Goal: Check status: Check status

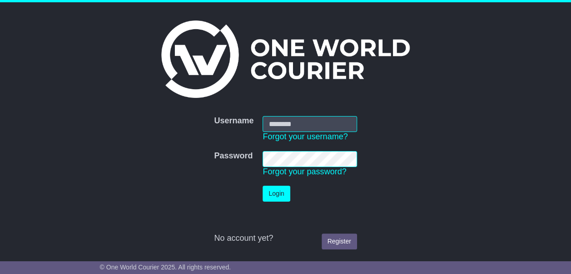
click at [320, 119] on input "Username" at bounding box center [310, 124] width 94 height 16
click at [306, 124] on input "Username" at bounding box center [310, 124] width 94 height 16
type input "**********"
click at [280, 193] on button "Login" at bounding box center [276, 193] width 27 height 16
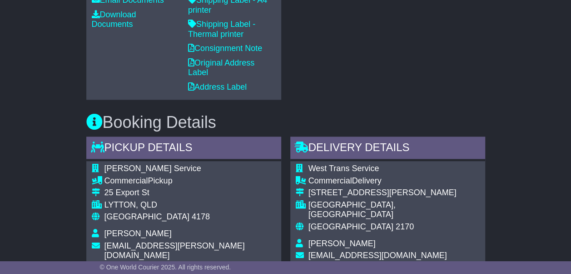
scroll to position [494, 0]
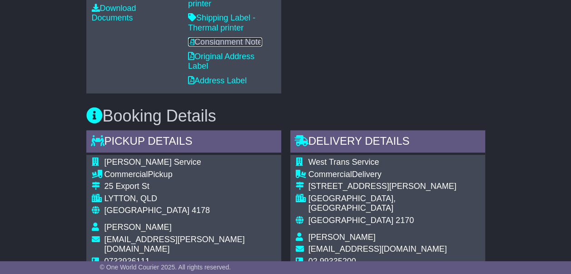
click at [239, 38] on link "Consignment Note" at bounding box center [225, 41] width 74 height 9
